Goal: Information Seeking & Learning: Learn about a topic

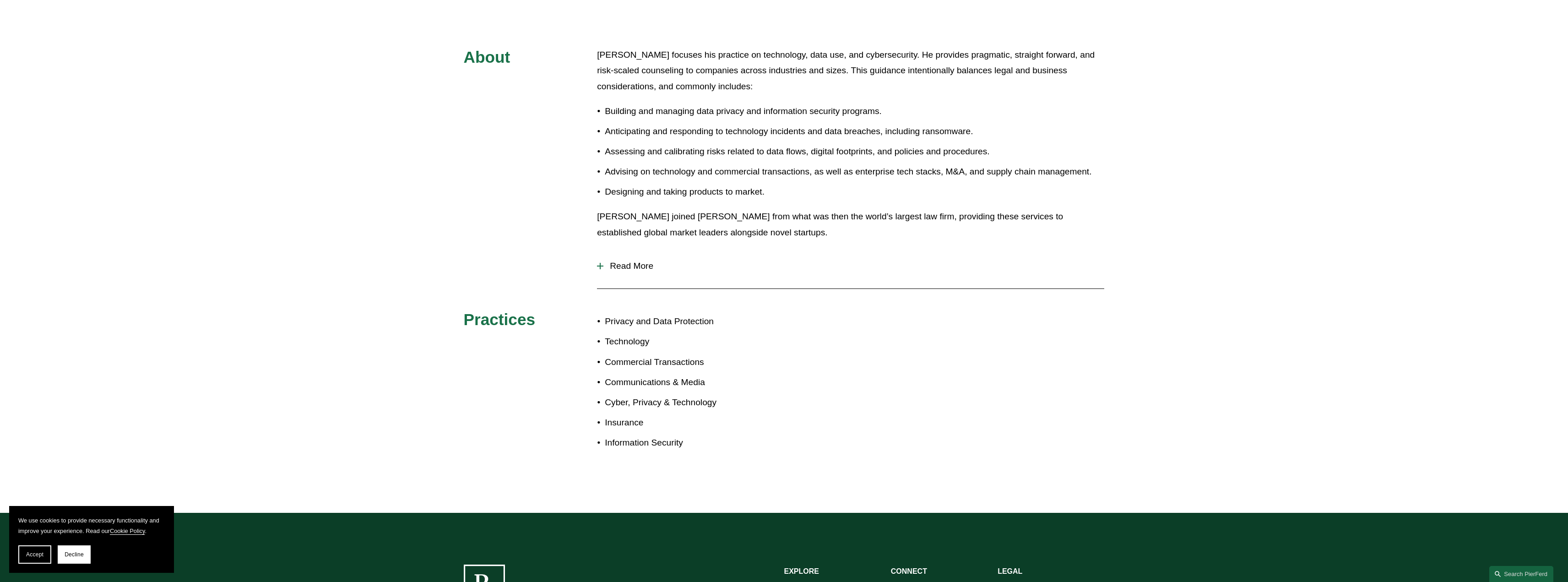
scroll to position [366, 0]
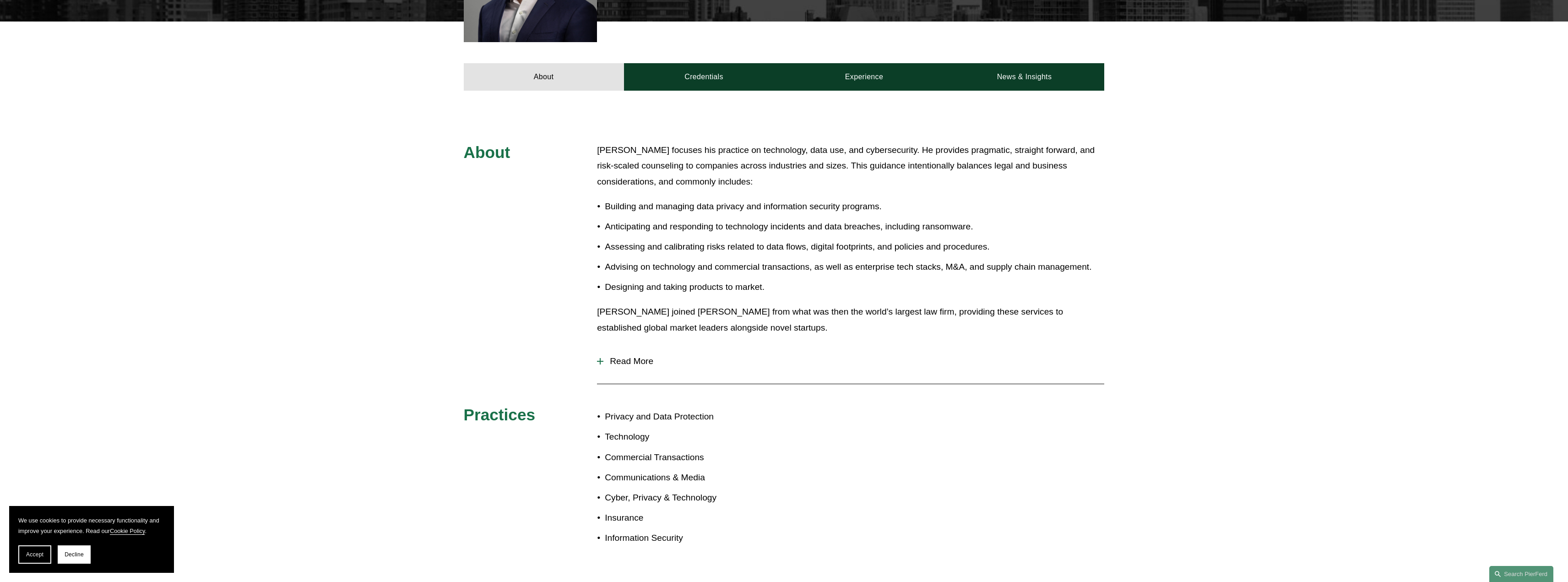
click at [636, 362] on span "Read More" at bounding box center [854, 361] width 501 height 10
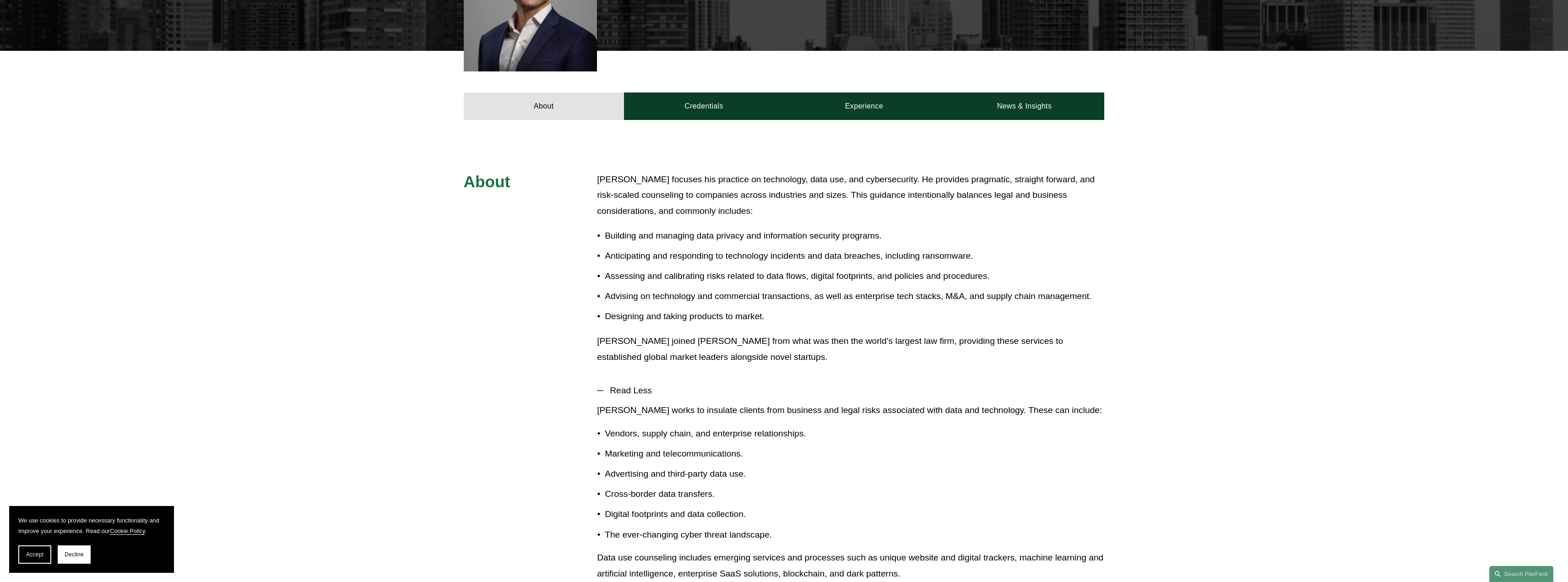
scroll to position [320, 0]
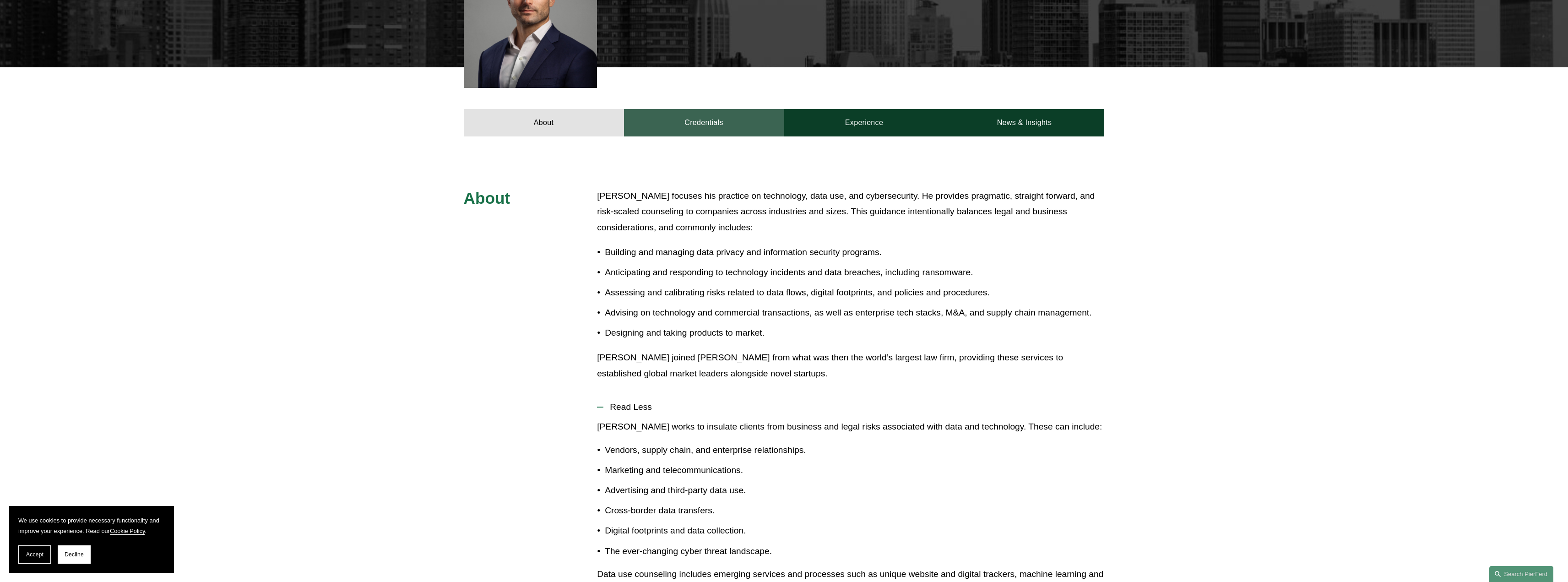
click at [692, 133] on link "Credentials" at bounding box center [704, 123] width 160 height 27
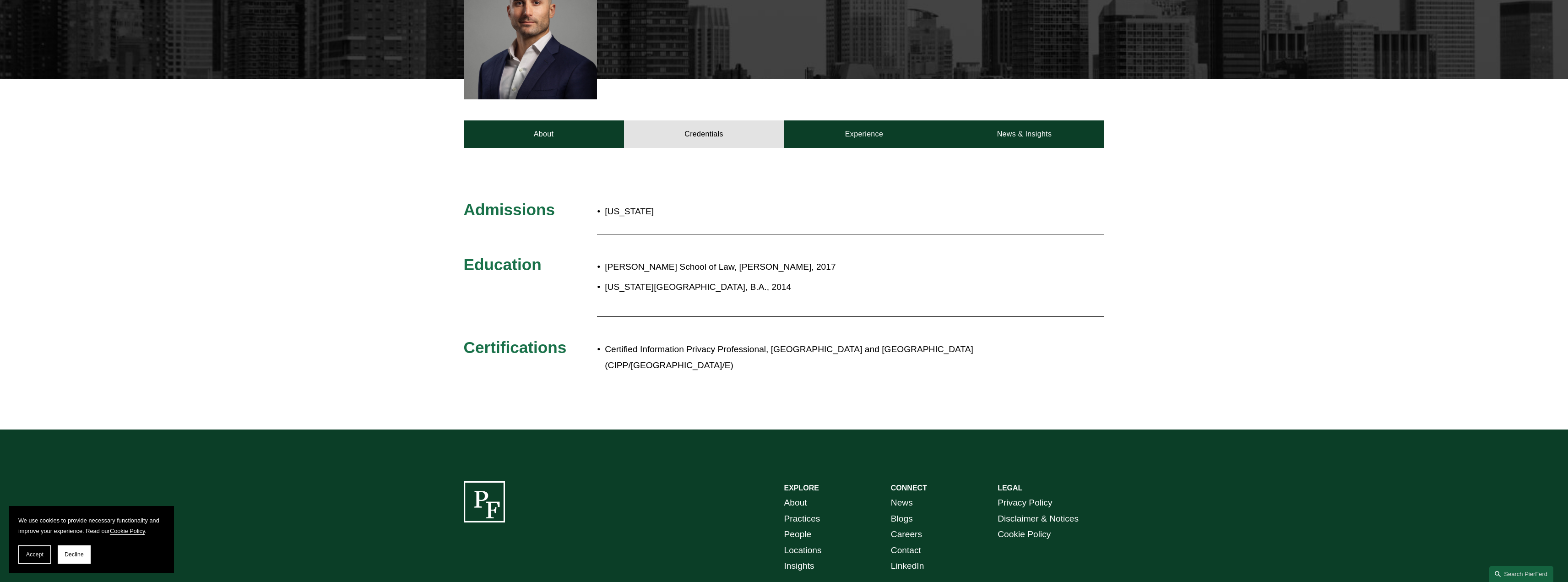
scroll to position [308, 0]
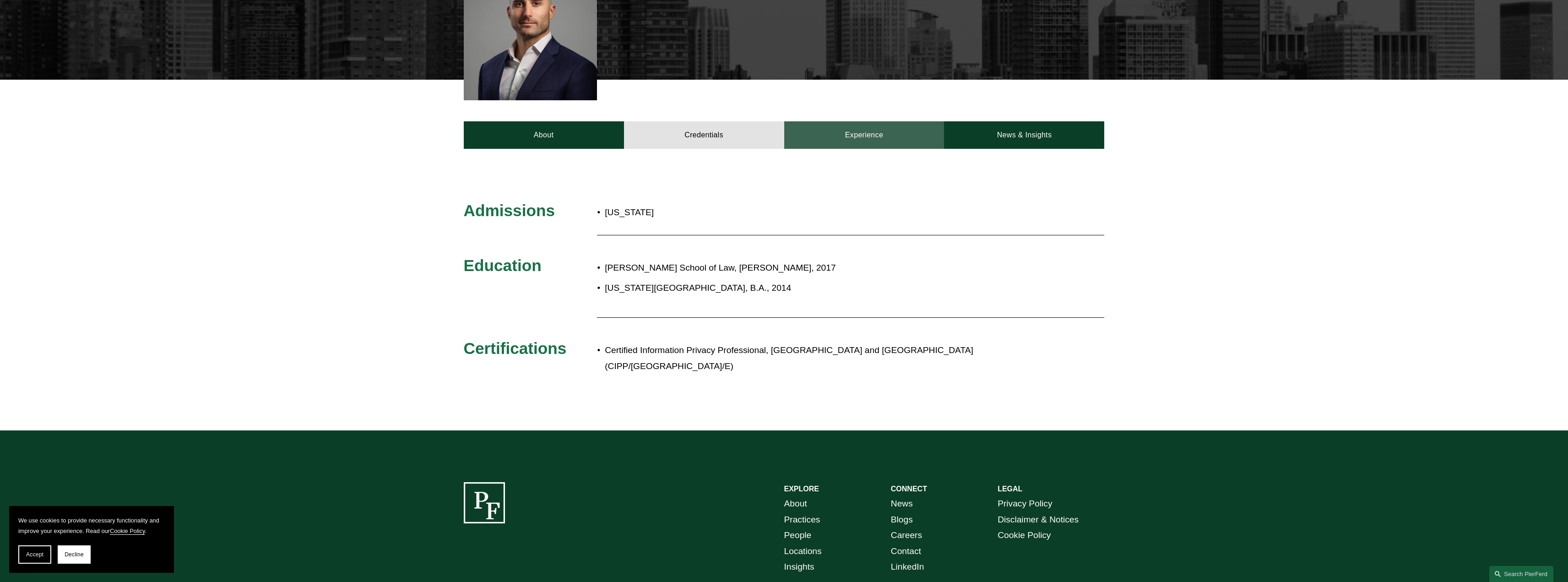
click at [861, 140] on link "Experience" at bounding box center [864, 135] width 160 height 27
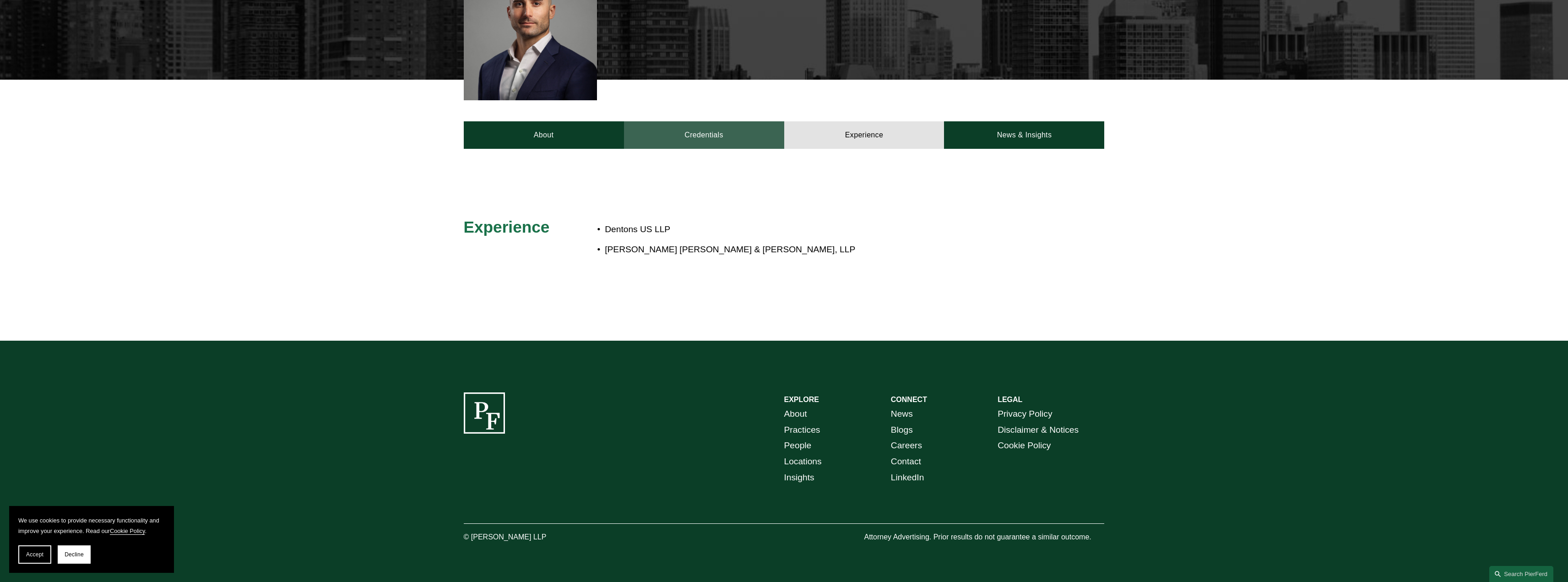
click at [723, 140] on link "Credentials" at bounding box center [704, 135] width 160 height 27
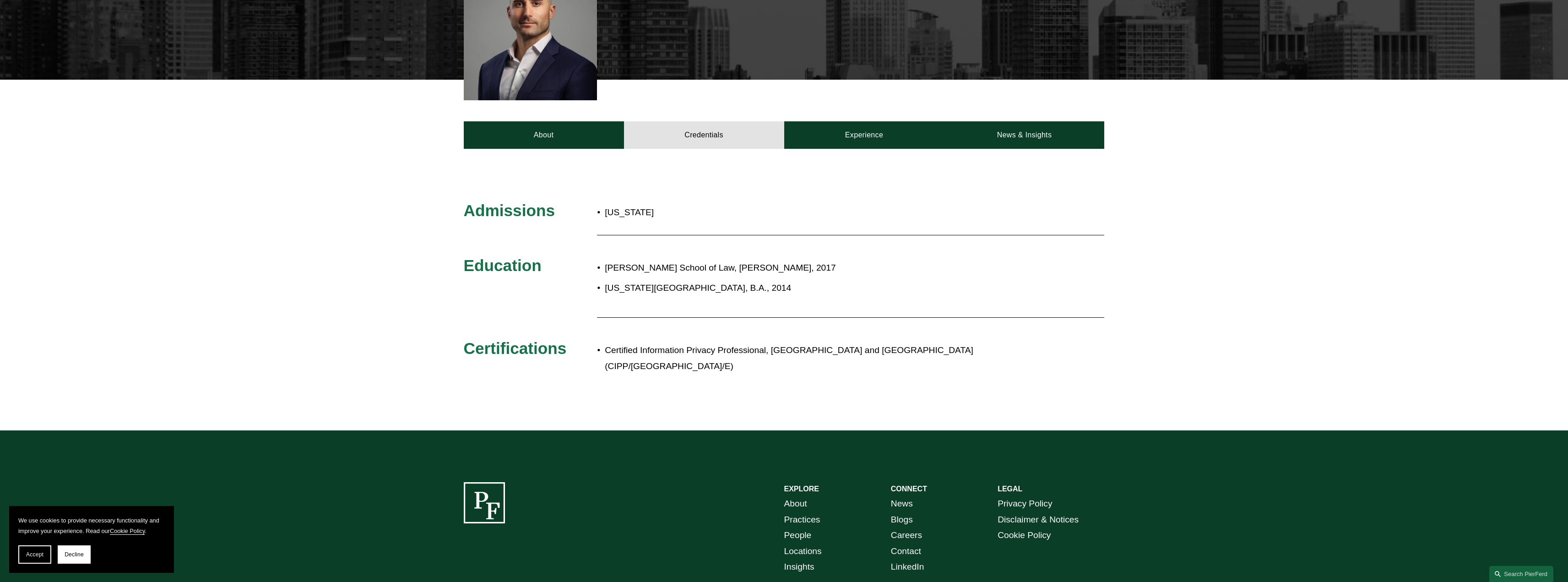
scroll to position [262, 0]
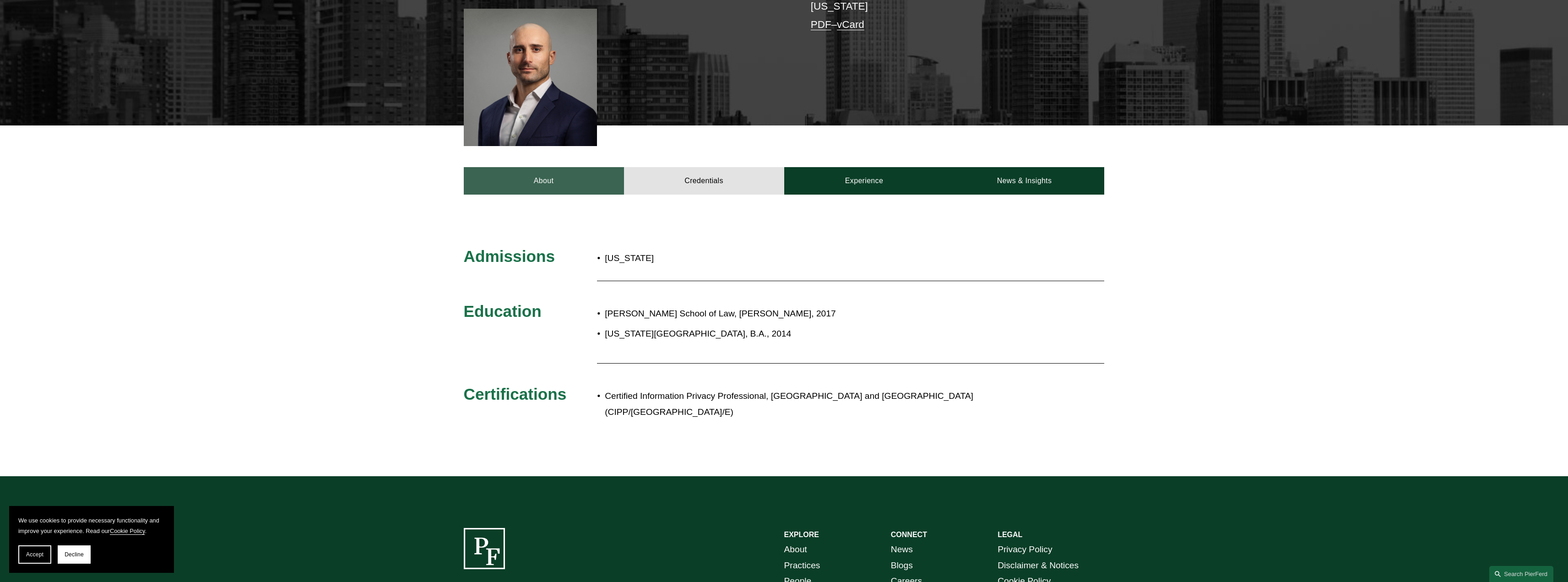
click at [569, 184] on link "About" at bounding box center [544, 181] width 160 height 27
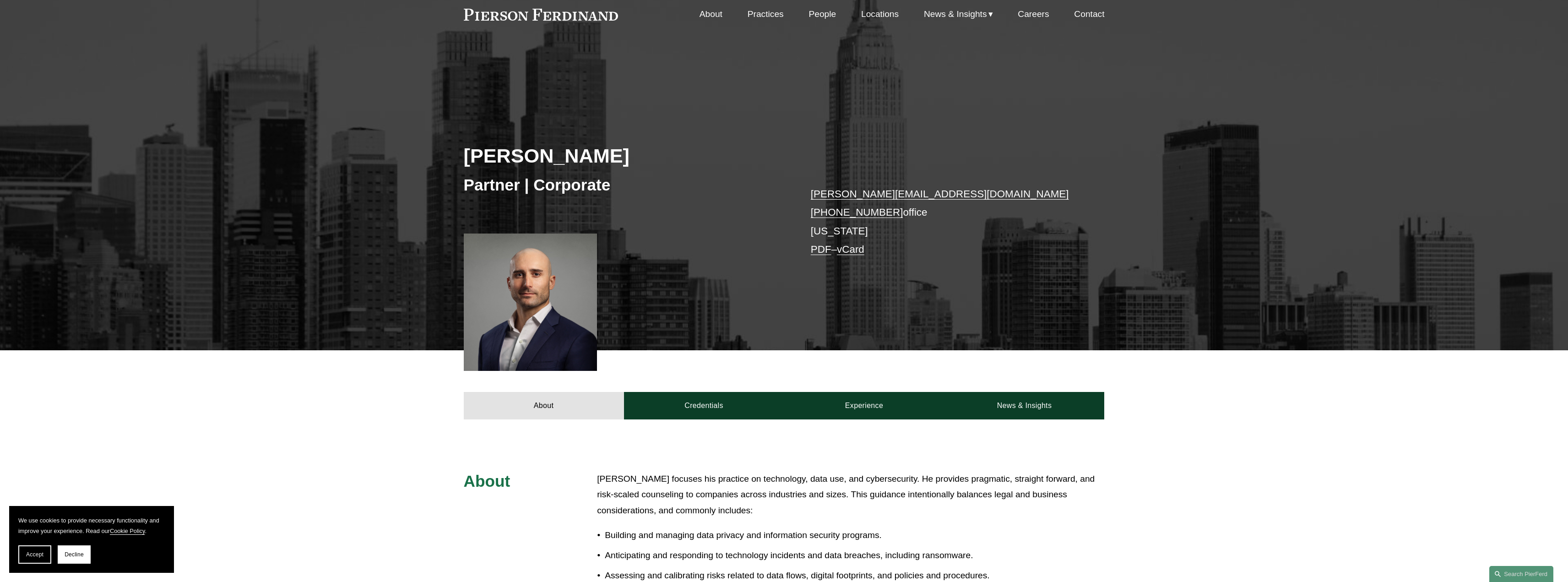
scroll to position [34, 0]
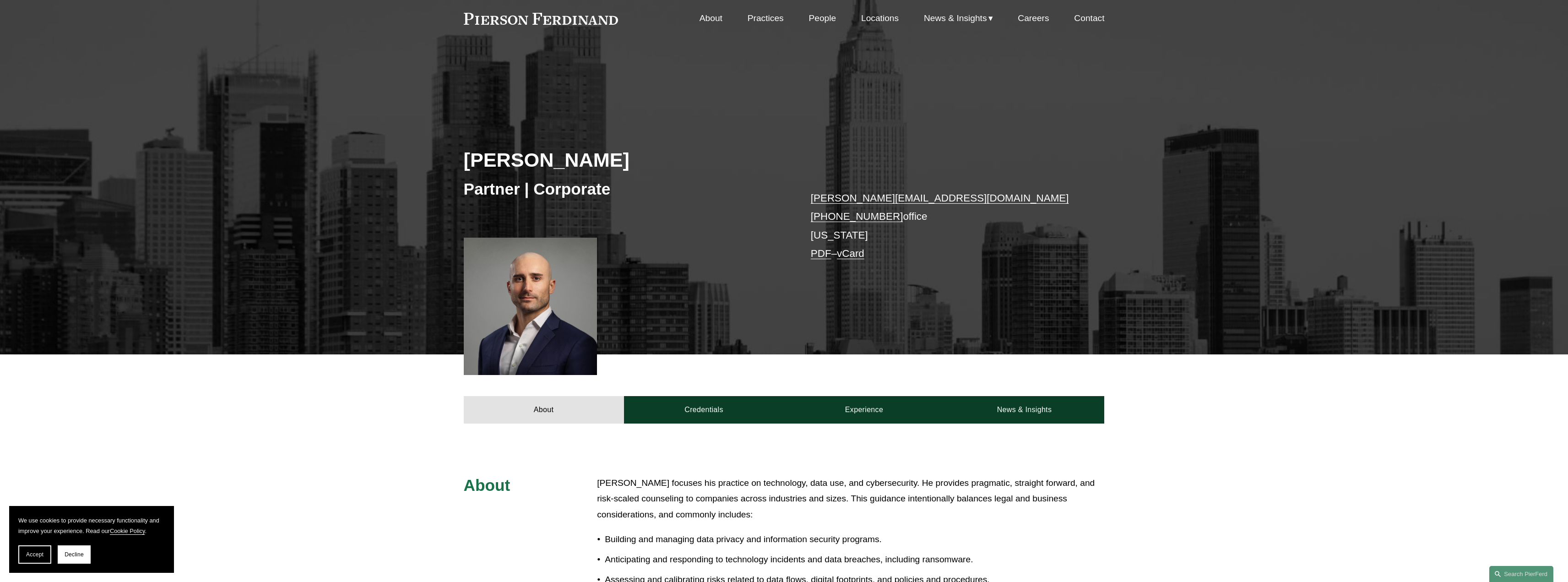
click at [710, 16] on link "About" at bounding box center [711, 18] width 23 height 18
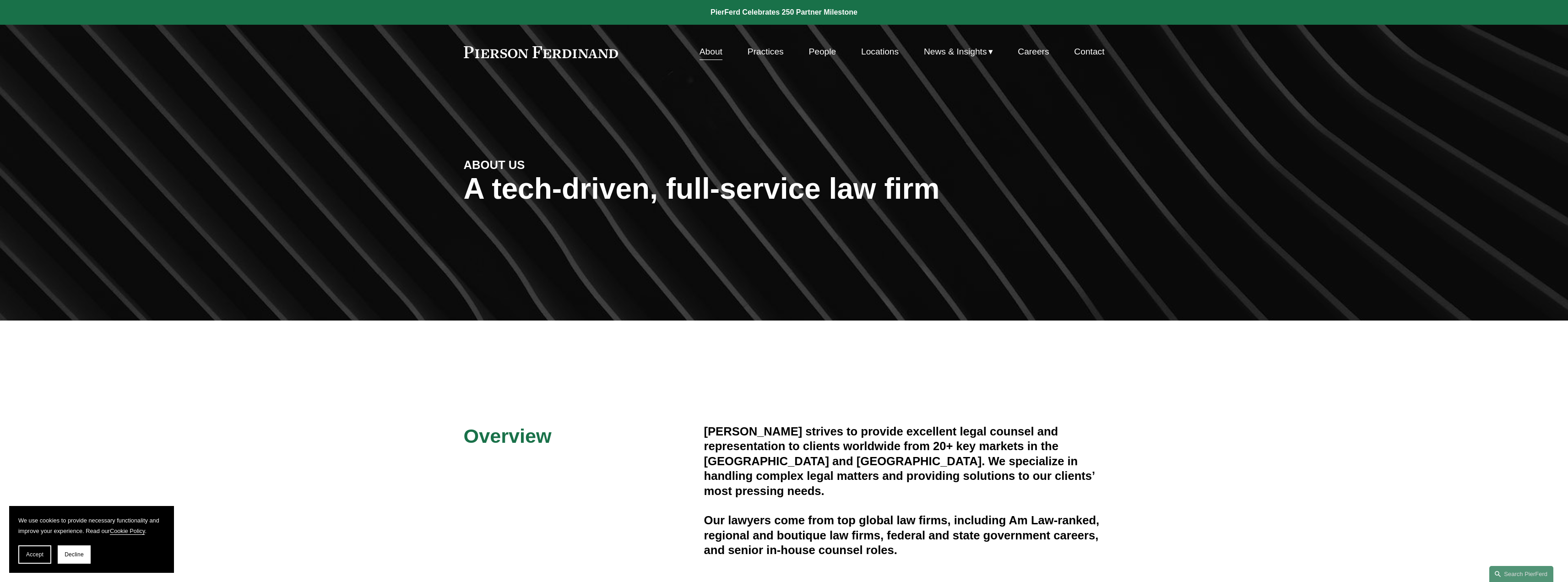
click at [773, 50] on link "Practices" at bounding box center [765, 51] width 36 height 18
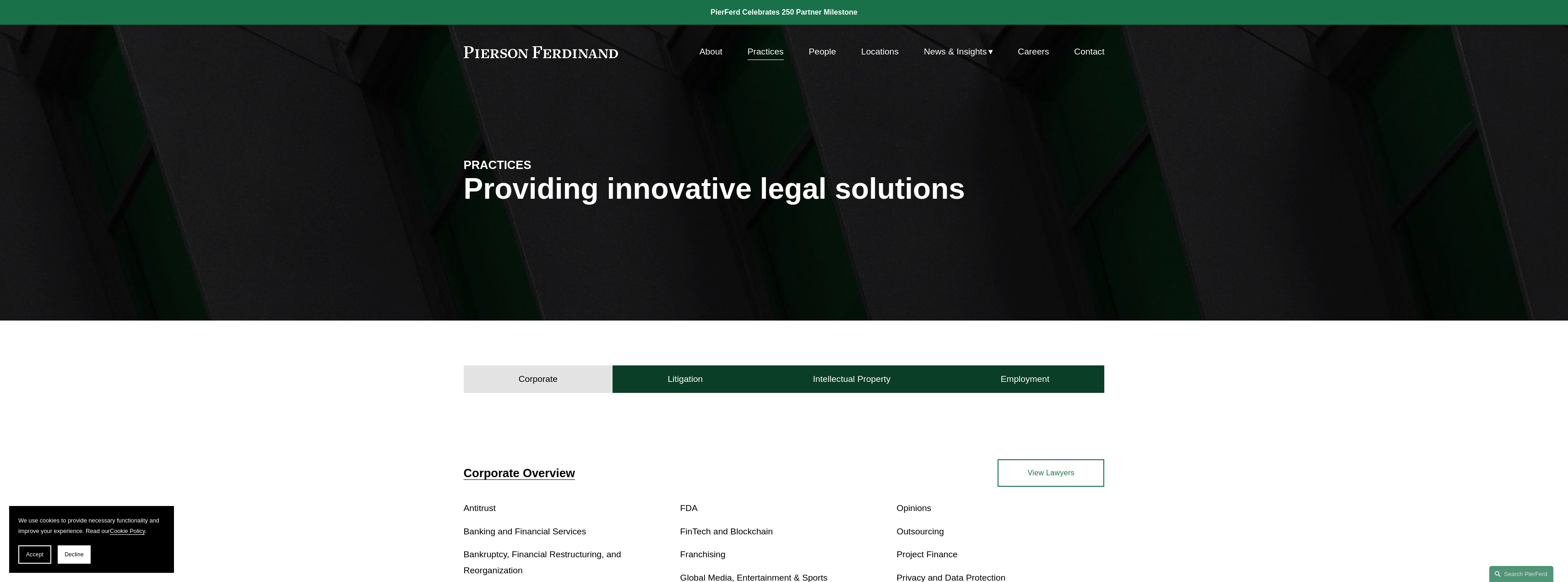
click at [826, 50] on link "People" at bounding box center [822, 51] width 27 height 18
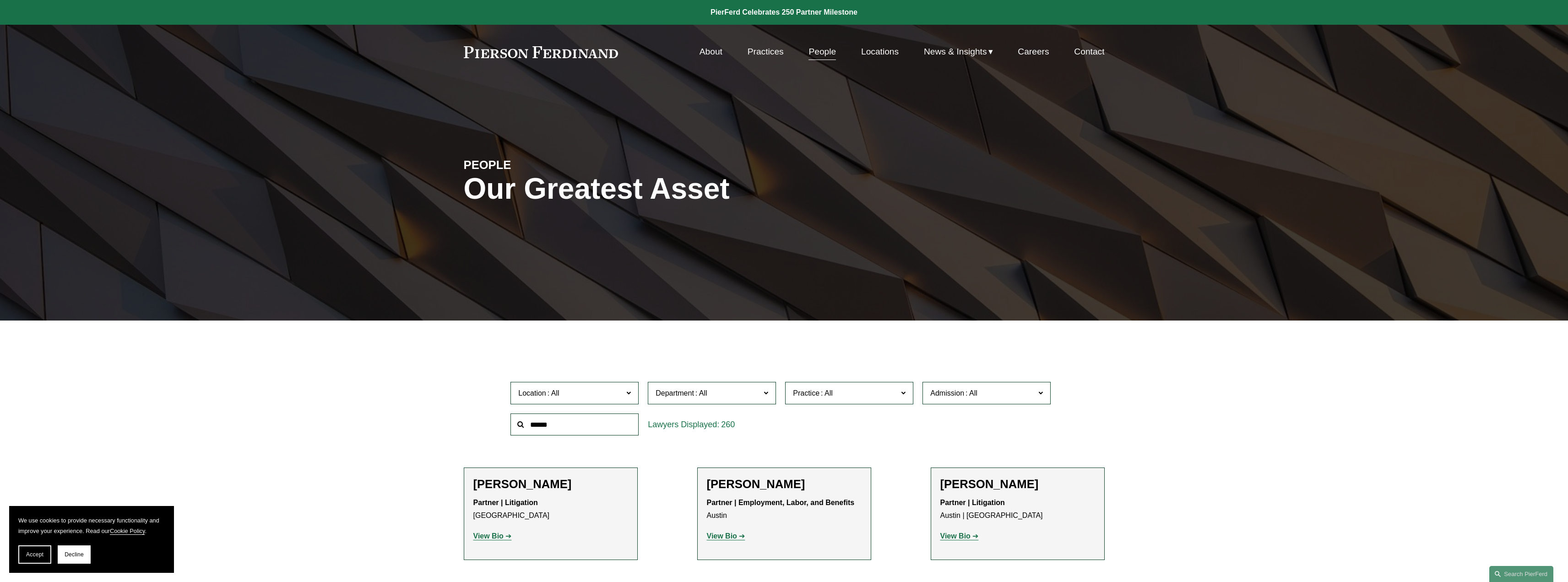
click at [775, 50] on link "Practices" at bounding box center [765, 51] width 36 height 18
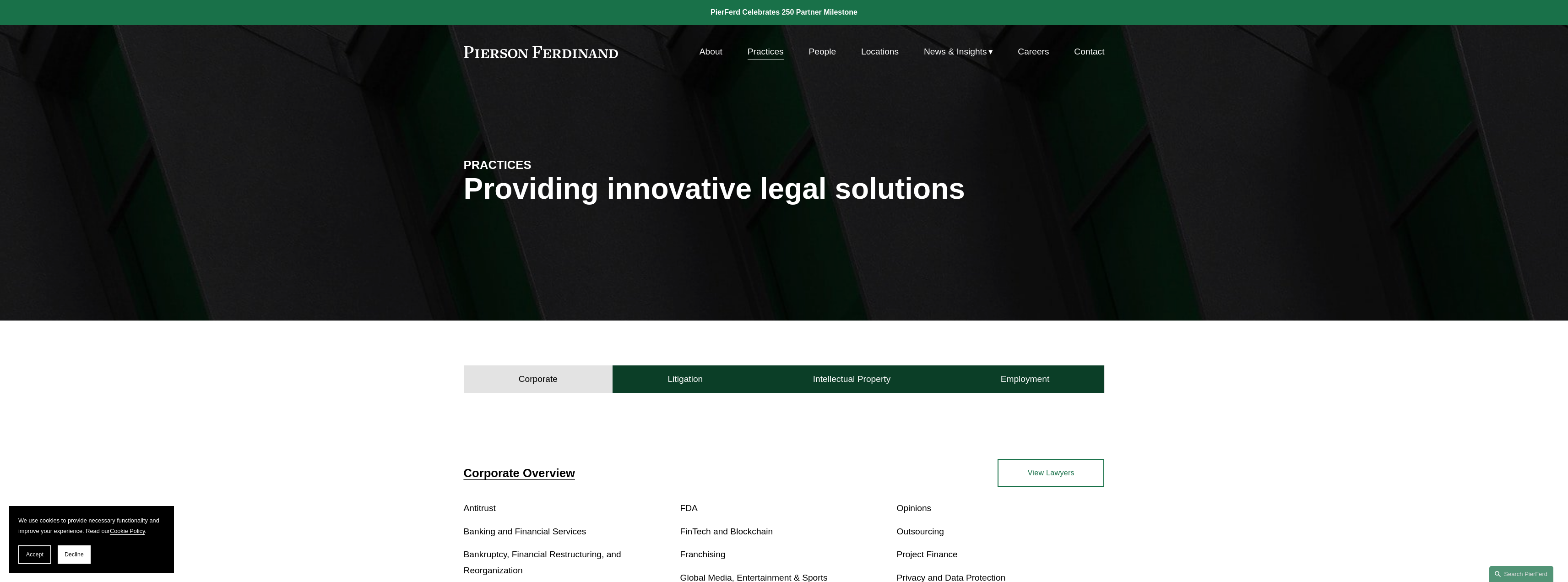
click at [713, 52] on link "About" at bounding box center [711, 51] width 23 height 18
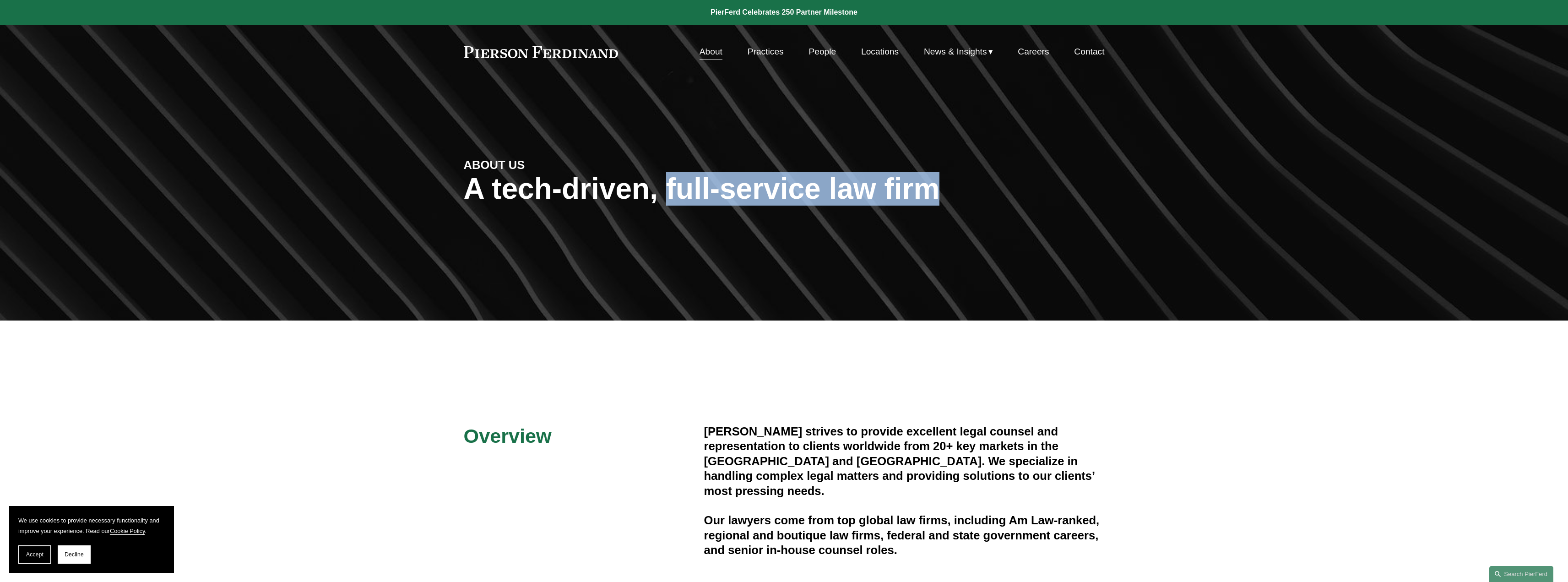
drag, startPoint x: 695, startPoint y: 207, endPoint x: 1009, endPoint y: 263, distance: 319.0
click at [1009, 263] on div "ABOUT US A tech-driven, full-service law firm" at bounding box center [784, 200] width 1568 height 138
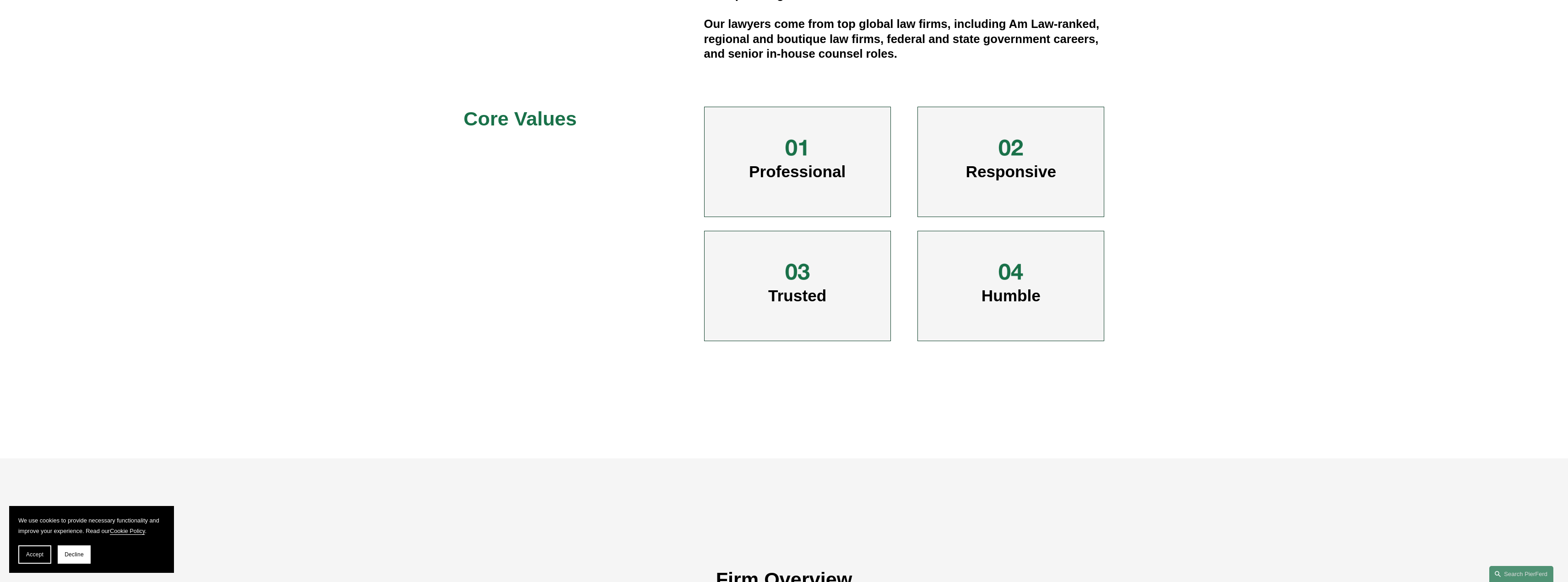
scroll to position [275, 0]
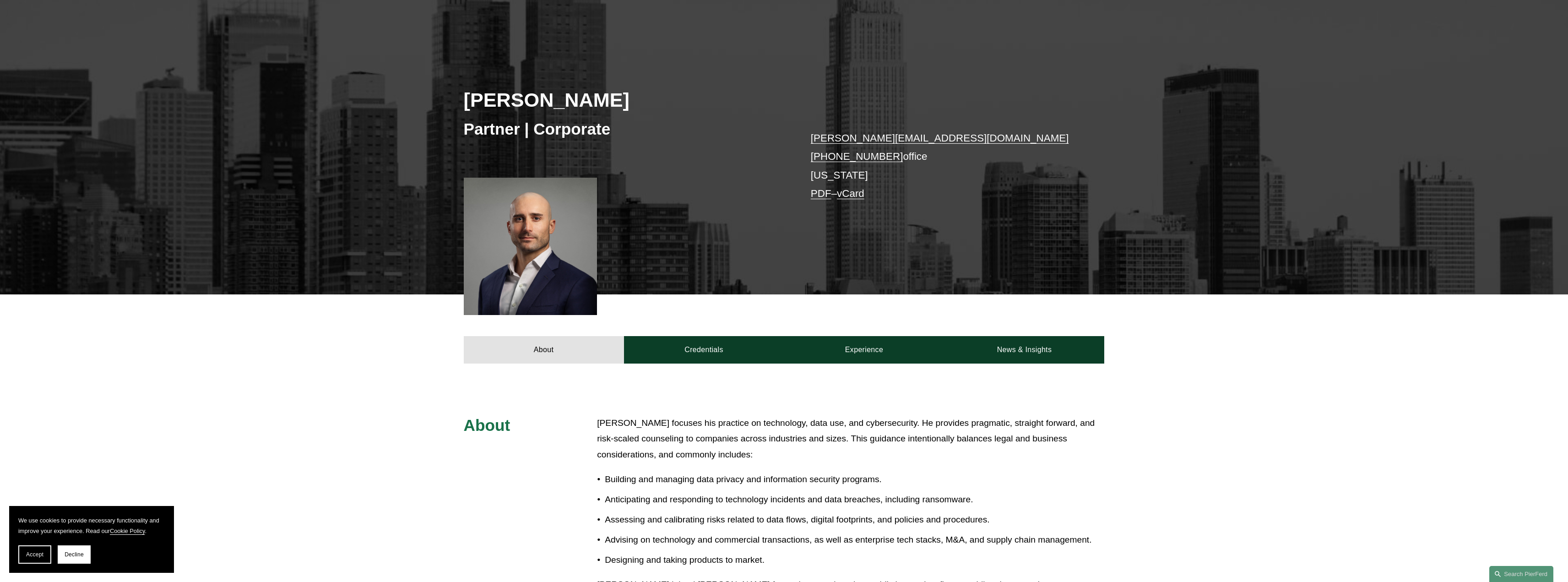
scroll to position [137, 0]
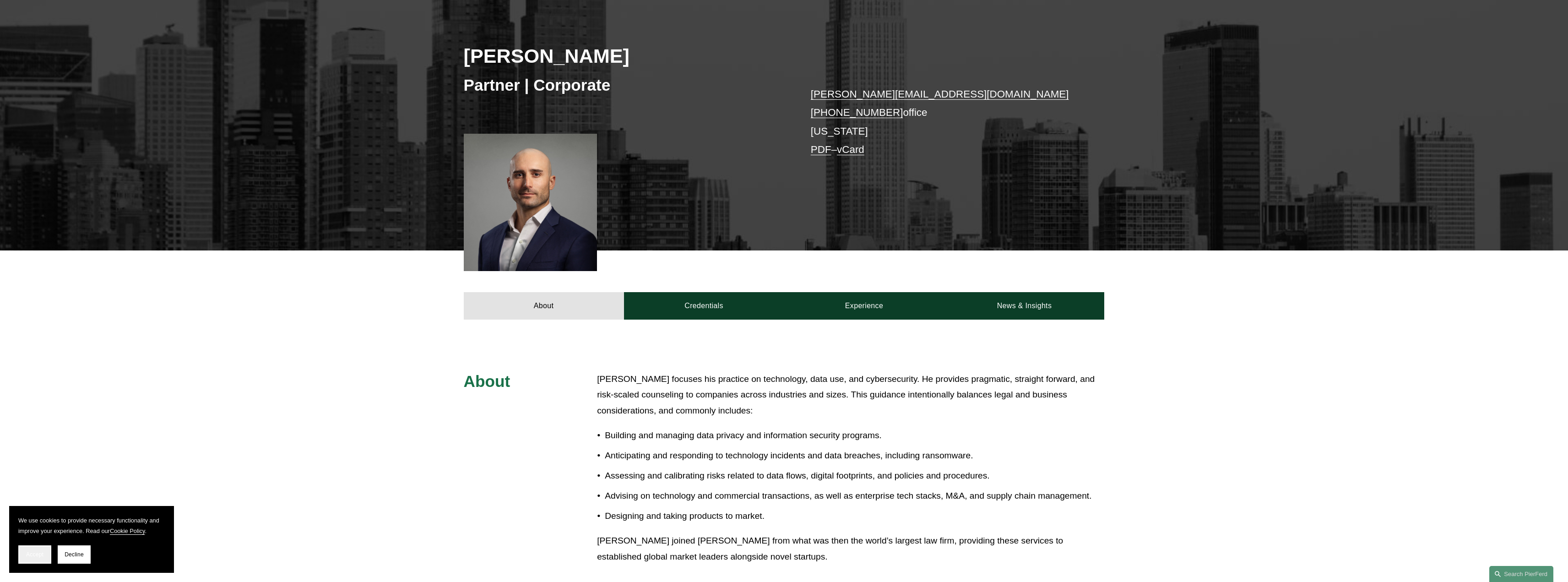
click at [30, 558] on span "Accept" at bounding box center [34, 555] width 18 height 6
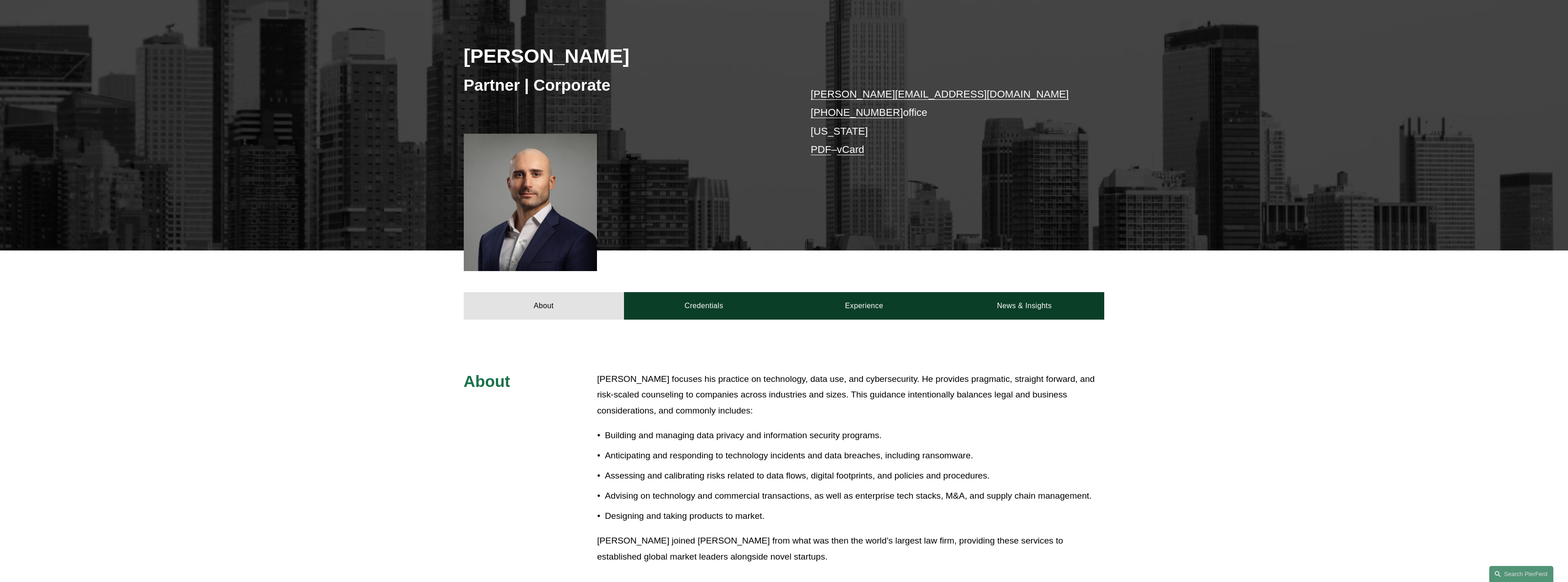
scroll to position [183, 0]
